Goal: Check status: Check status

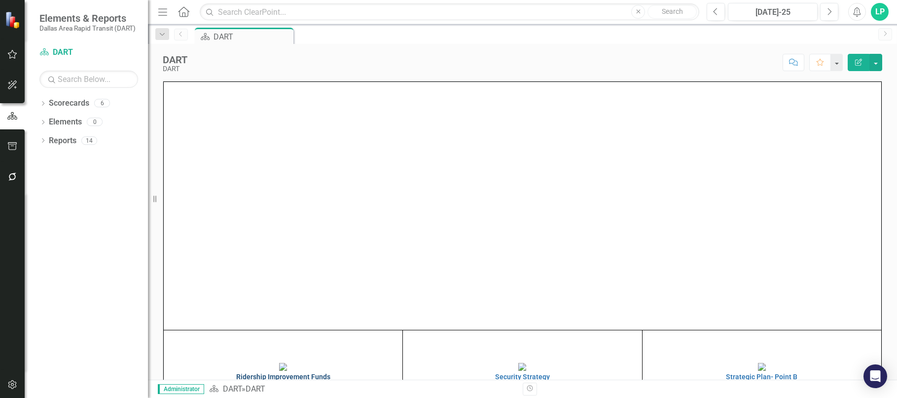
click at [287, 362] on img at bounding box center [283, 366] width 8 height 8
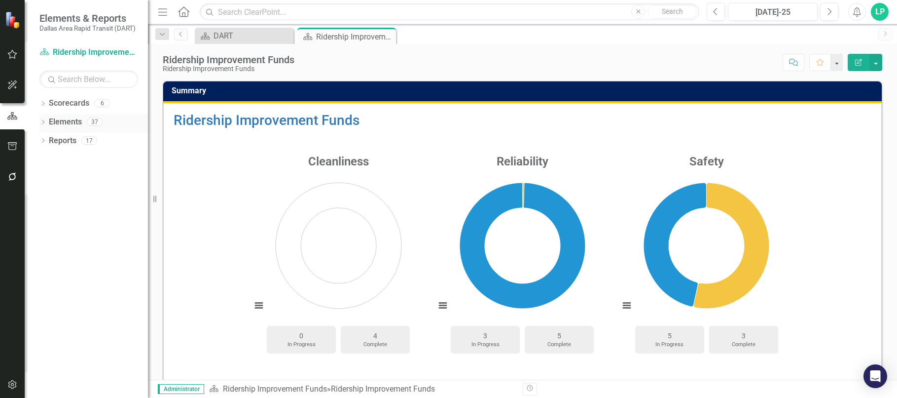
click at [69, 119] on link "Elements" at bounding box center [65, 121] width 33 height 11
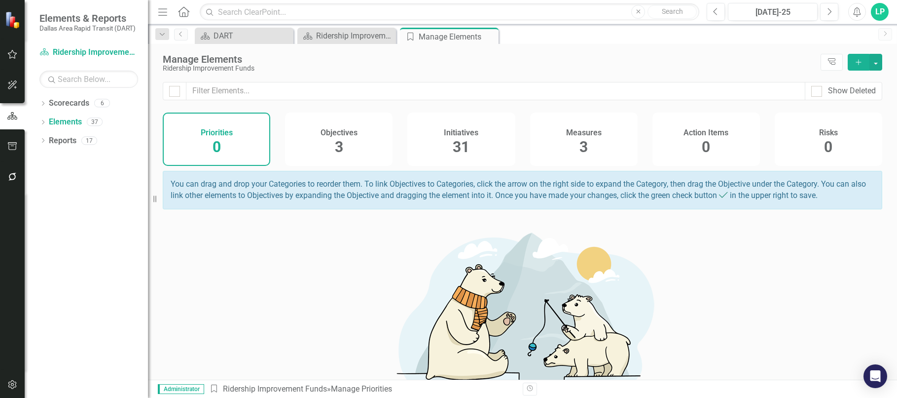
click at [450, 136] on h4 "Initiatives" at bounding box center [461, 132] width 35 height 9
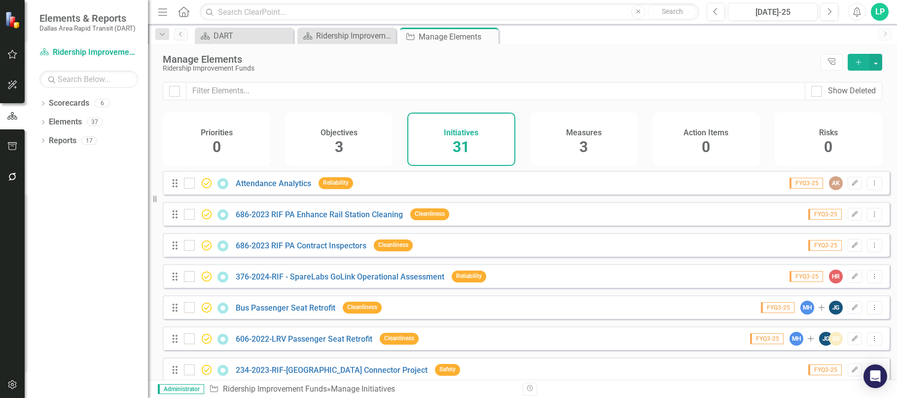
checkbox input "false"
click at [288, 219] on link "686-2023 RIF PA Enhance Rail Station Cleaning" at bounding box center [319, 214] width 167 height 9
